Goal: Task Accomplishment & Management: Use online tool/utility

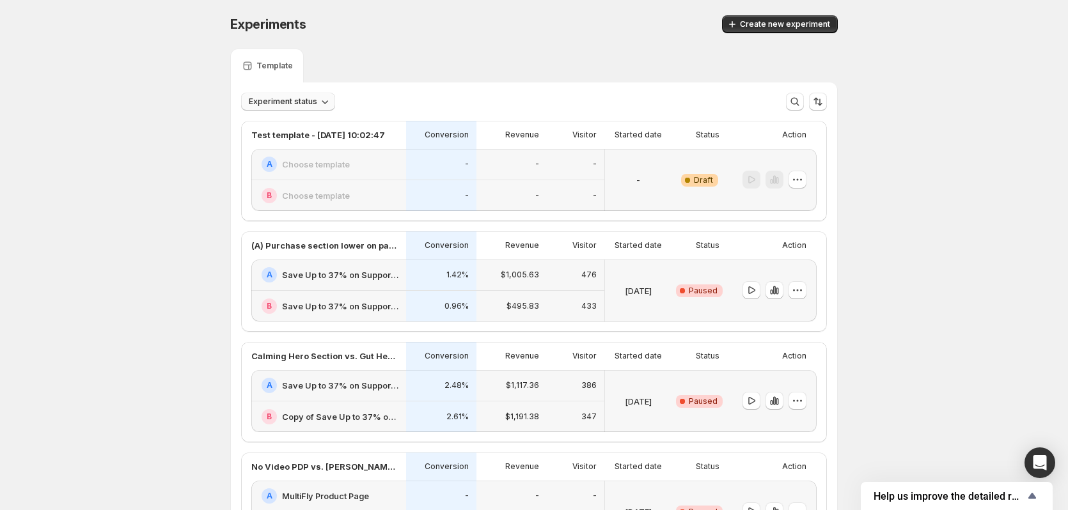
click at [297, 97] on span "Experiment status" at bounding box center [283, 102] width 68 height 10
click at [260, 129] on span at bounding box center [255, 128] width 12 height 12
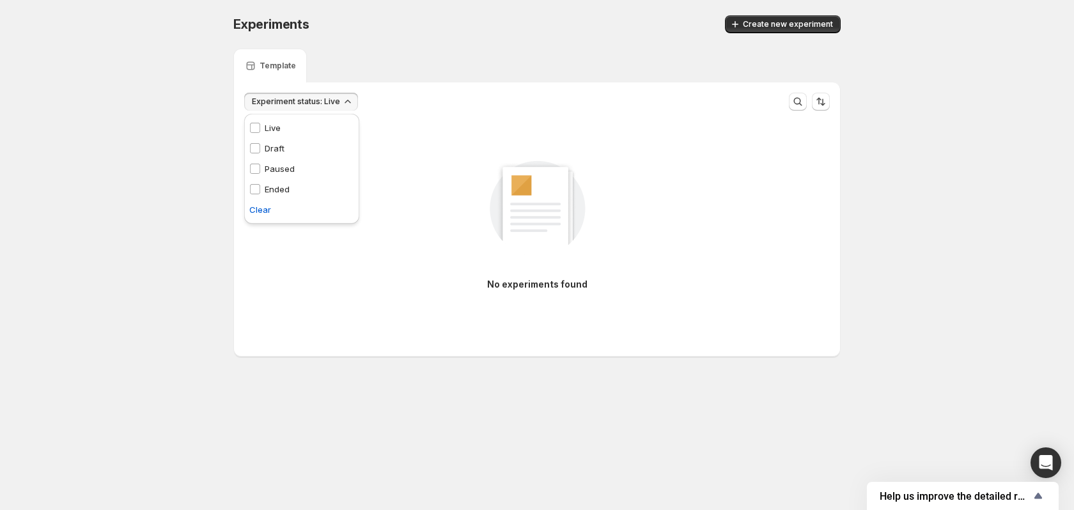
click at [252, 141] on div "Draft Draft" at bounding box center [266, 148] width 45 height 20
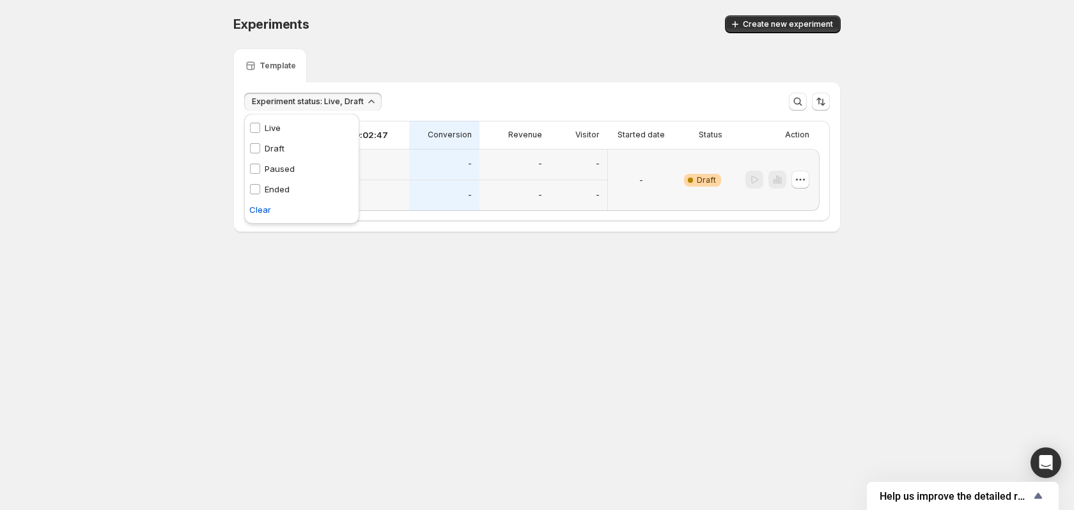
click at [178, 143] on div "Experiments. This page is ready Experiments Create new experiment Template Expe…" at bounding box center [537, 150] width 1074 height 301
